Goal: Check status: Check status

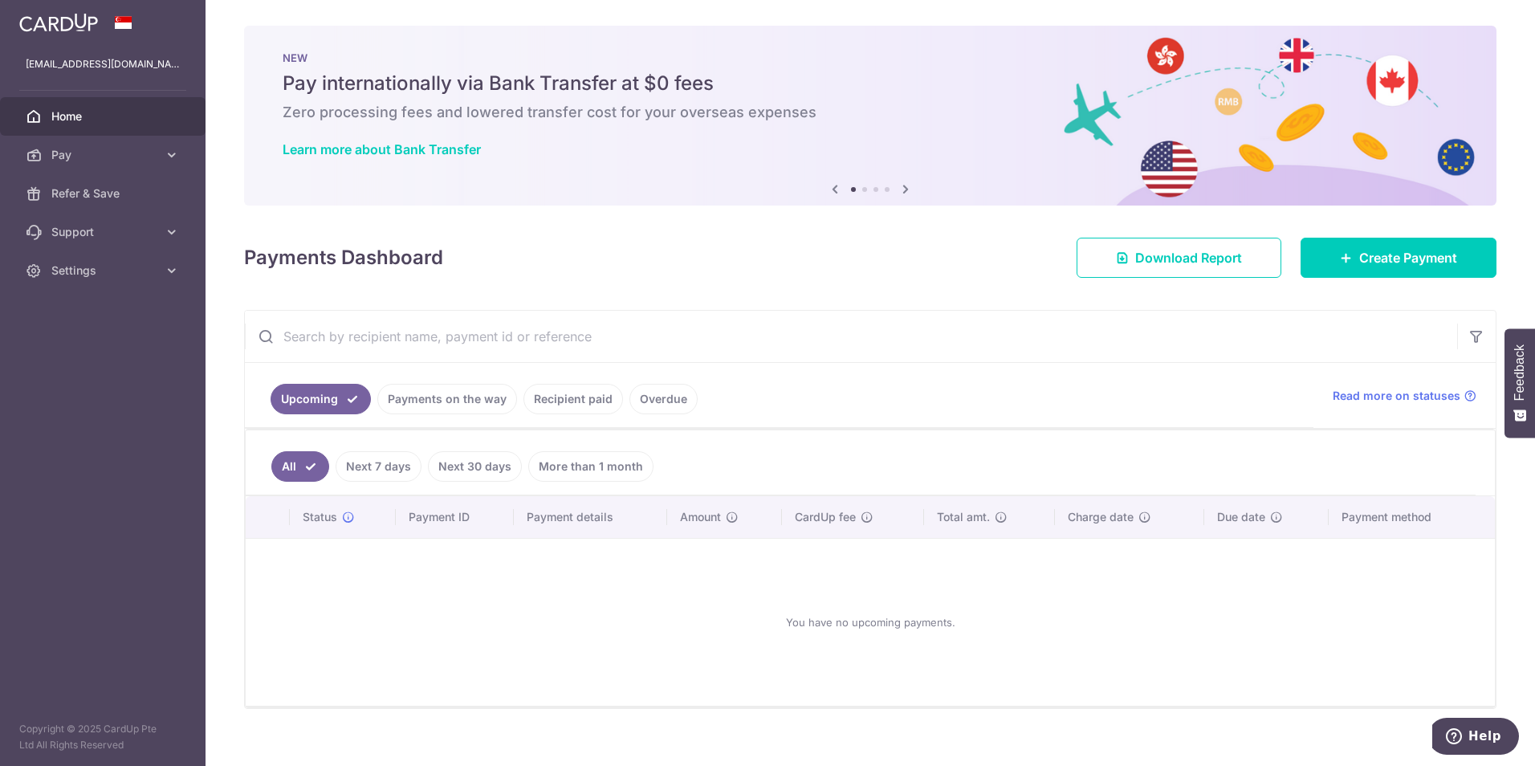
click at [547, 401] on link "Recipient paid" at bounding box center [574, 399] width 100 height 31
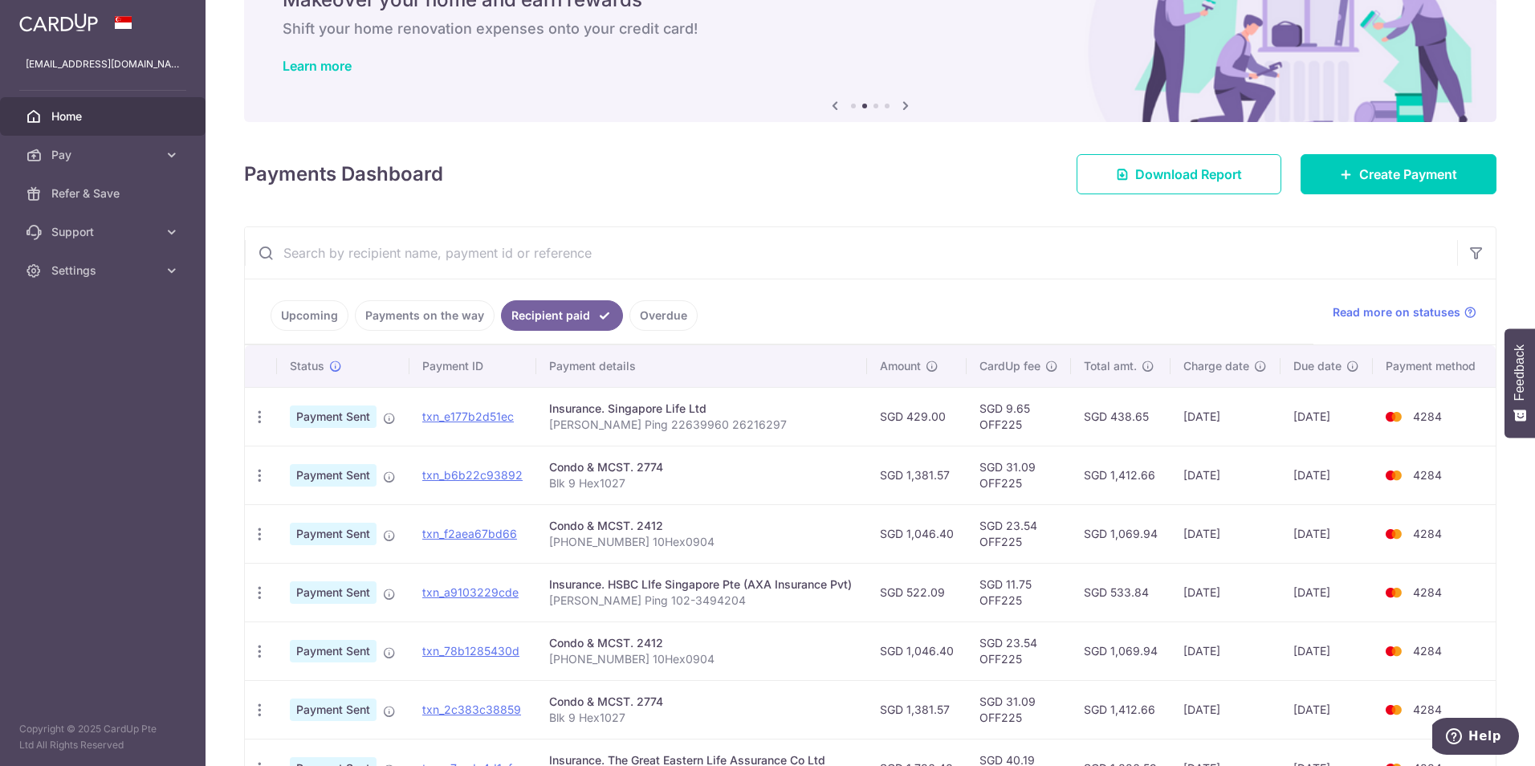
scroll to position [241, 0]
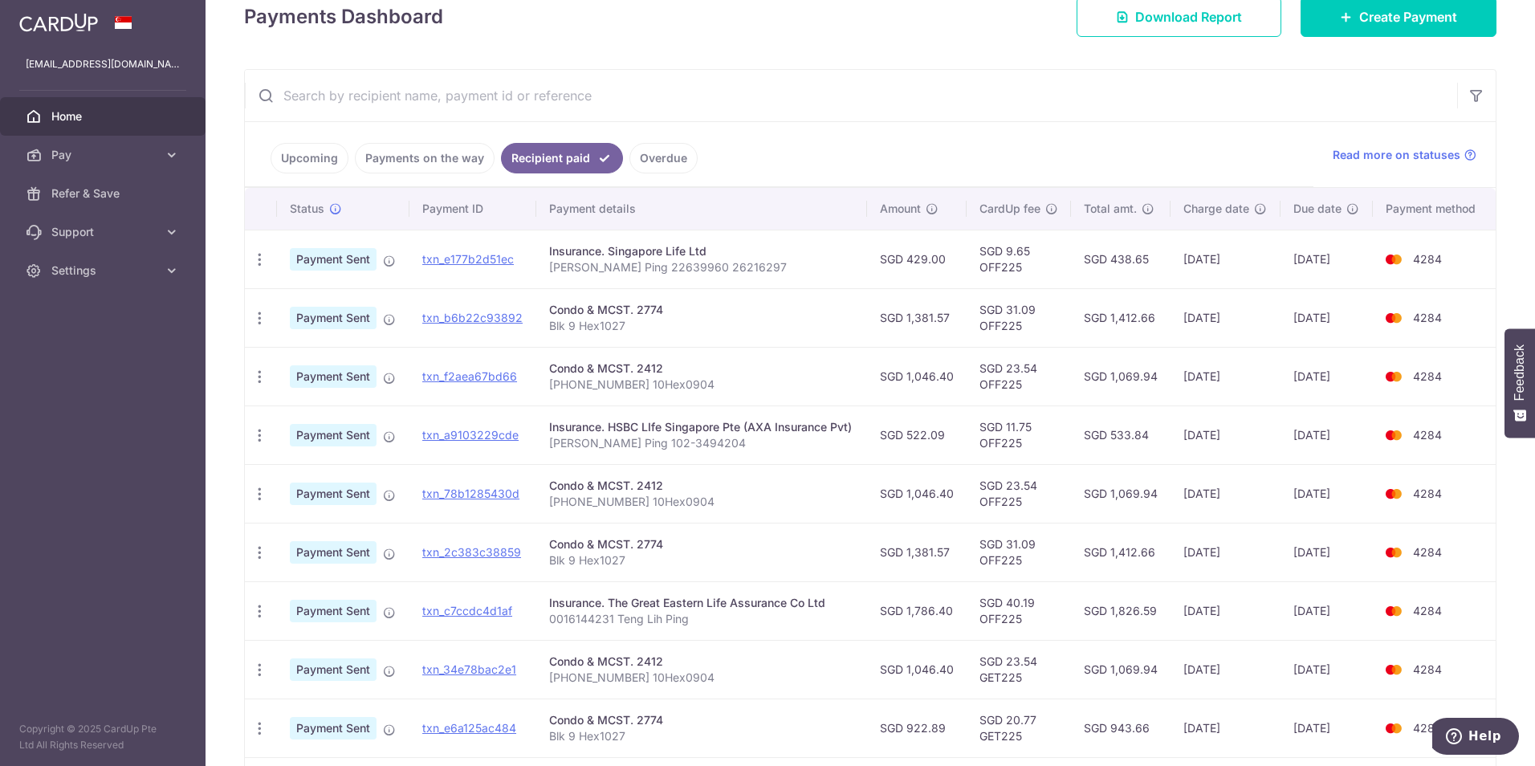
drag, startPoint x: 713, startPoint y: 314, endPoint x: 704, endPoint y: 273, distance: 41.9
click at [704, 273] on tbody "PDF Receipt Payment Sent txn_e177b2d51ec Insurance. Singapore Life Ltd [PERSON_…" at bounding box center [870, 523] width 1251 height 586
click at [691, 287] on td "Insurance. Singapore Life Ltd [PERSON_NAME] Ping 22639960 26216297" at bounding box center [701, 259] width 331 height 59
drag, startPoint x: 634, startPoint y: 353, endPoint x: 642, endPoint y: 391, distance: 38.6
click at [645, 391] on td "Condo & MCST. 2412 [PHONE_NUMBER] 10Hex0904" at bounding box center [701, 376] width 331 height 59
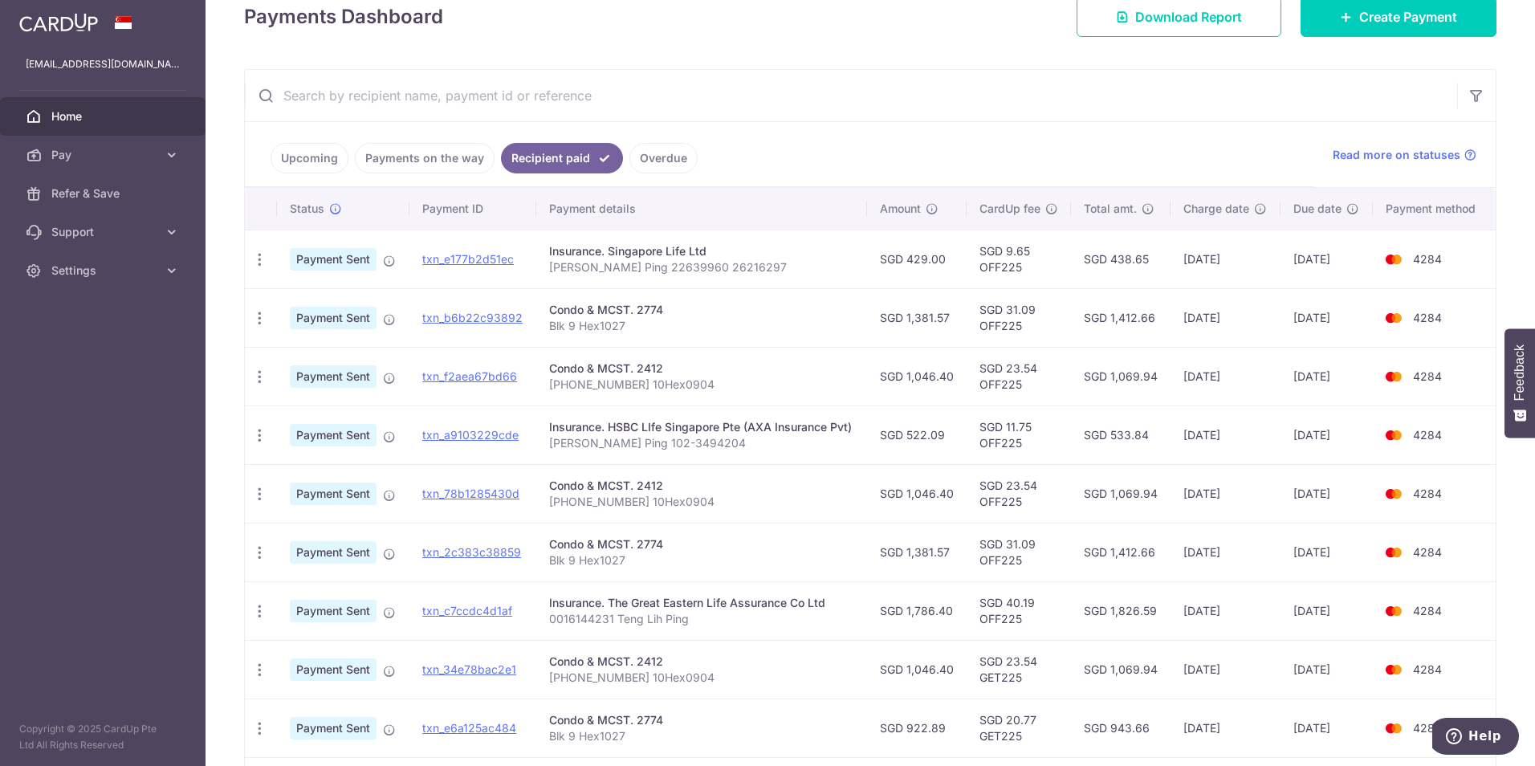
click at [639, 432] on div "Insurance. HSBC LIfe Singapore Pte (AXA Insurance Pvt)" at bounding box center [701, 427] width 305 height 16
drag, startPoint x: 689, startPoint y: 443, endPoint x: 688, endPoint y: 418, distance: 25.7
click at [688, 418] on td "Insurance. HSBC LIfe Singapore Pte (AXA Insurance Pvt) [PERSON_NAME] Ping 102-3…" at bounding box center [701, 435] width 331 height 59
click at [674, 452] on td "Insurance. HSBC LIfe Singapore Pte (AXA Insurance Pvt) [PERSON_NAME] Ping 102-3…" at bounding box center [701, 435] width 331 height 59
drag, startPoint x: 741, startPoint y: 441, endPoint x: 739, endPoint y: 364, distance: 77.1
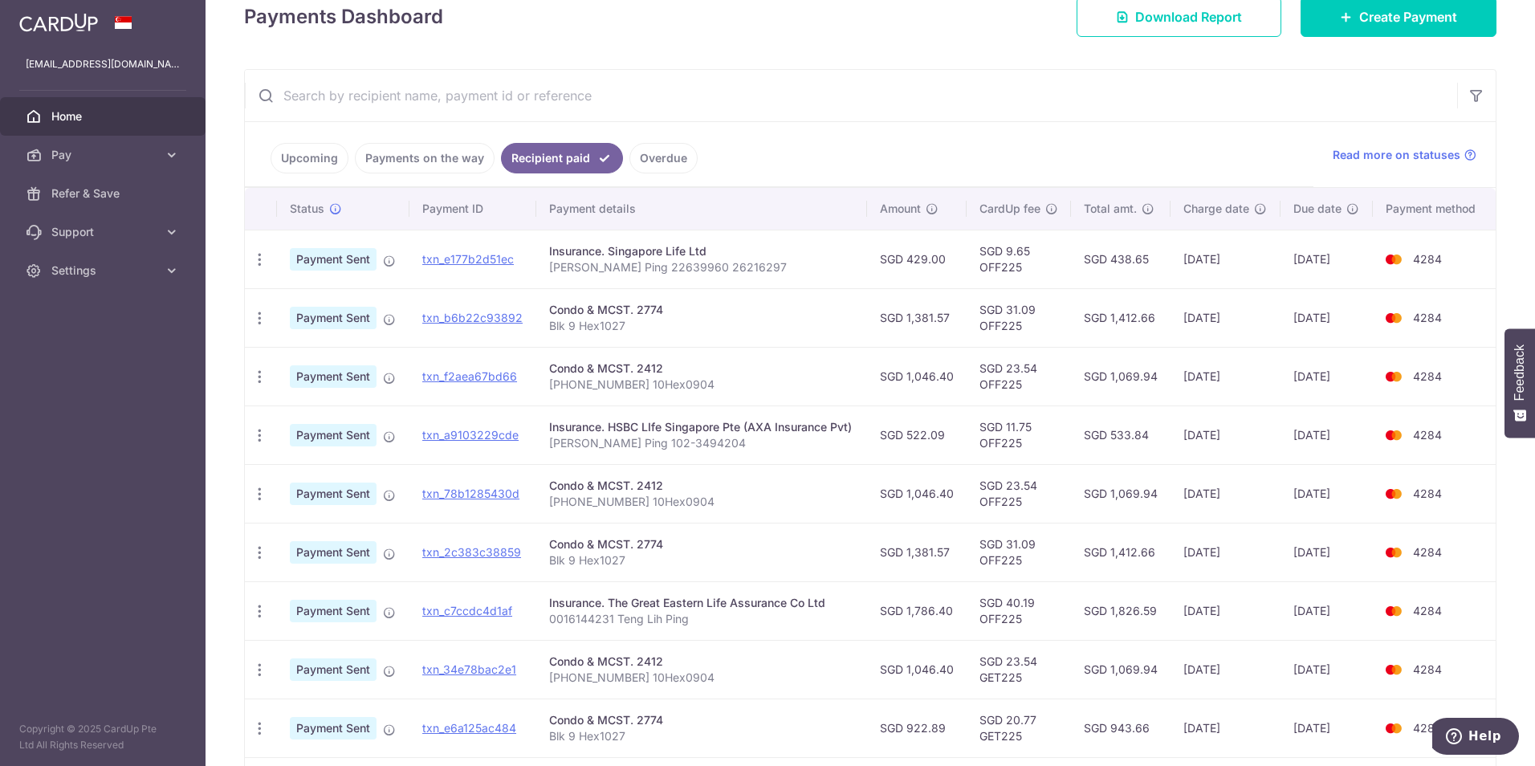
click at [739, 364] on tbody "PDF Receipt Payment Sent txn_e177b2d51ec Insurance. Singapore Life Ltd [PERSON_…" at bounding box center [870, 523] width 1251 height 586
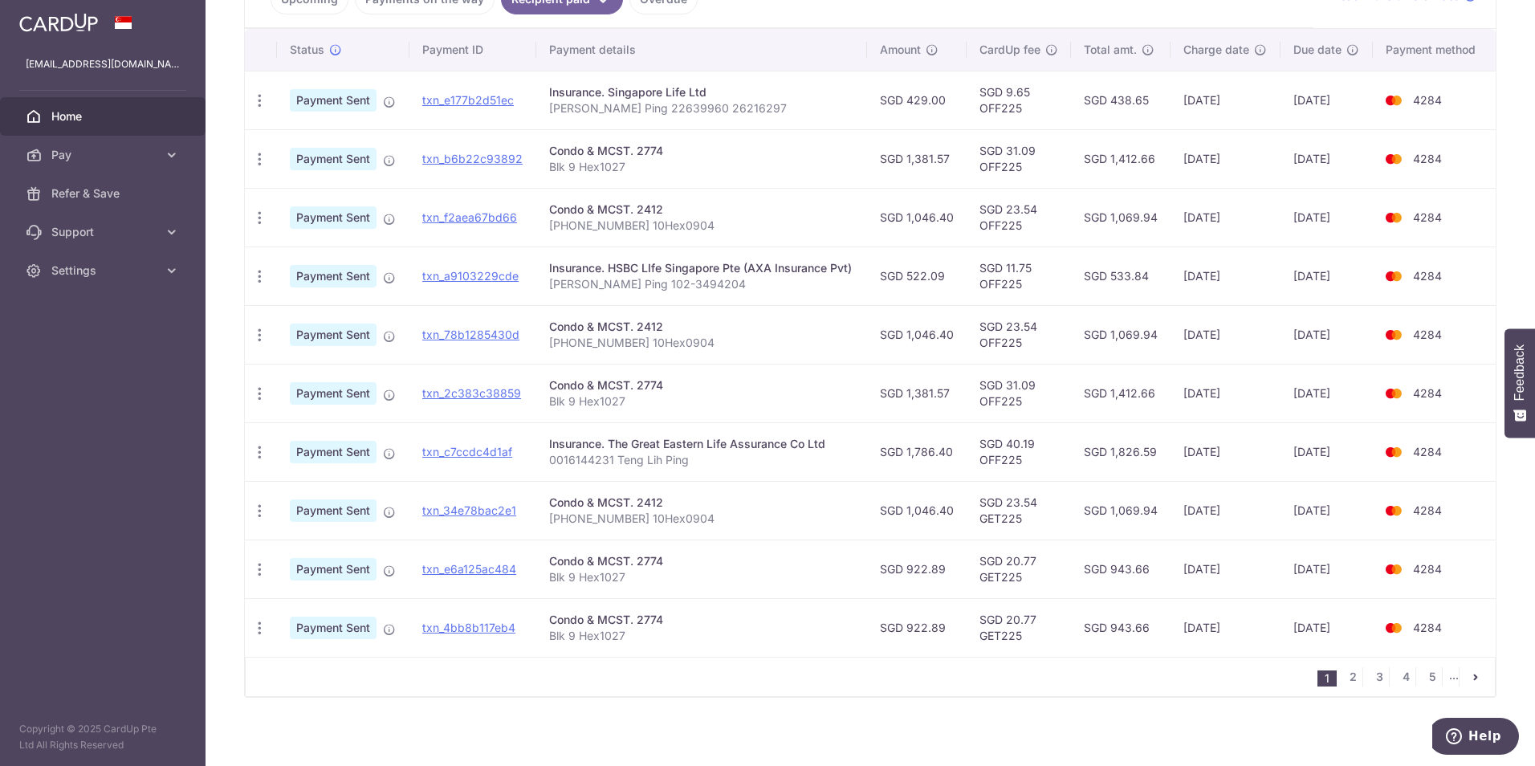
scroll to position [401, 0]
